Goal: Information Seeking & Learning: Learn about a topic

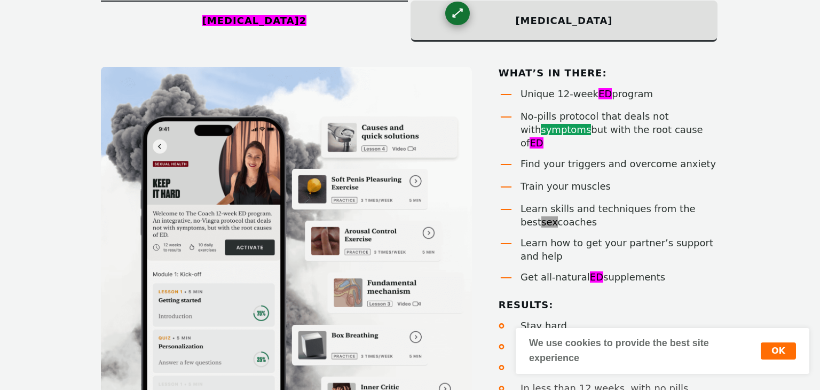
scroll to position [2121, 0]
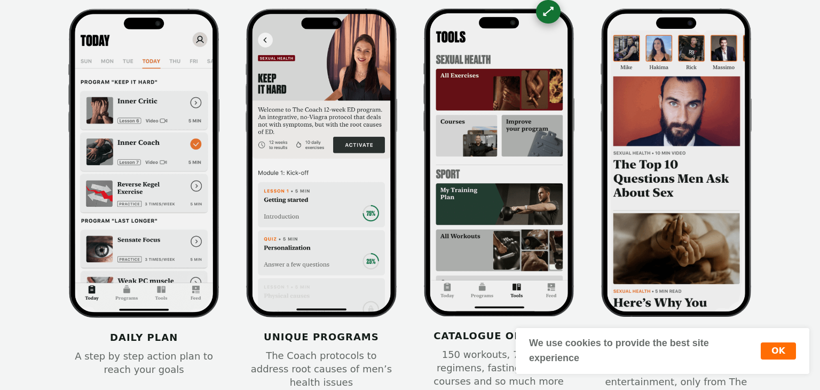
scroll to position [1320, 0]
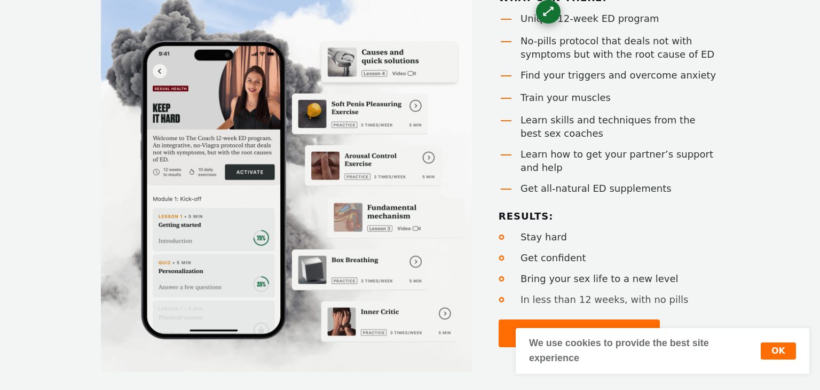
scroll to position [797, 0]
